Goal: Find specific page/section: Find specific page/section

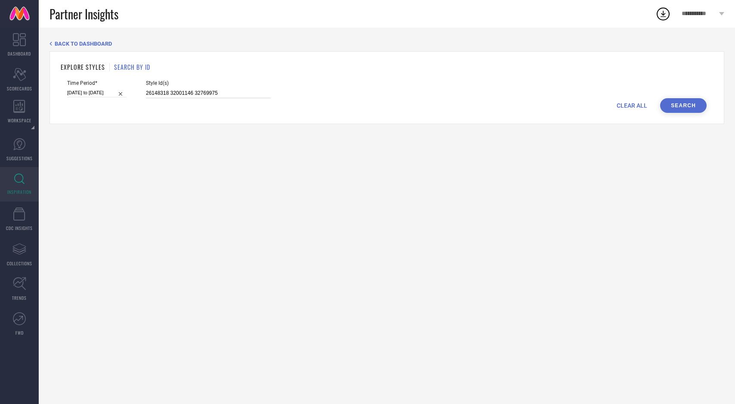
drag, startPoint x: 136, startPoint y: 94, endPoint x: 293, endPoint y: 93, distance: 157.9
click at [293, 93] on div "Time Period* [DATE] to [DATE] Style Id(s) 26148318 32001146 32769975" at bounding box center [386, 89] width 639 height 18
click at [213, 94] on input "26148318 32001146 32769975" at bounding box center [208, 93] width 125 height 10
paste input "26412358"
type input "26148318 32001146 32769975 26412358"
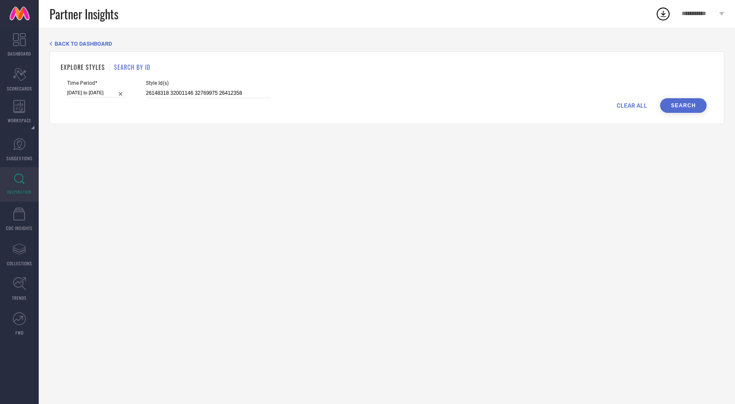
click at [670, 104] on button "Search" at bounding box center [683, 105] width 46 height 15
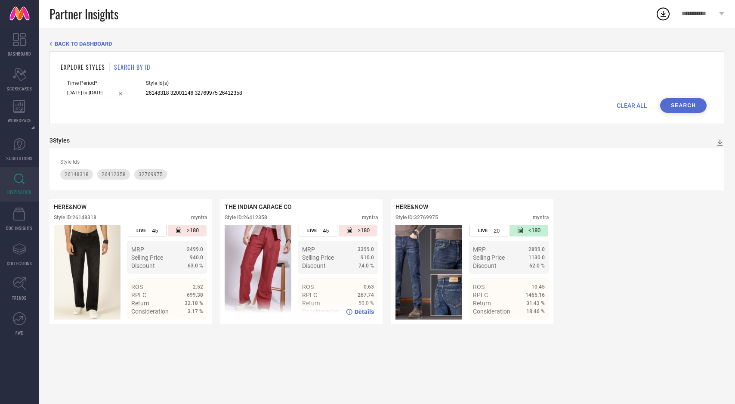
click at [260, 278] on img at bounding box center [258, 272] width 67 height 95
click at [366, 311] on span "Details" at bounding box center [364, 311] width 19 height 7
